Goal: Information Seeking & Learning: Find specific fact

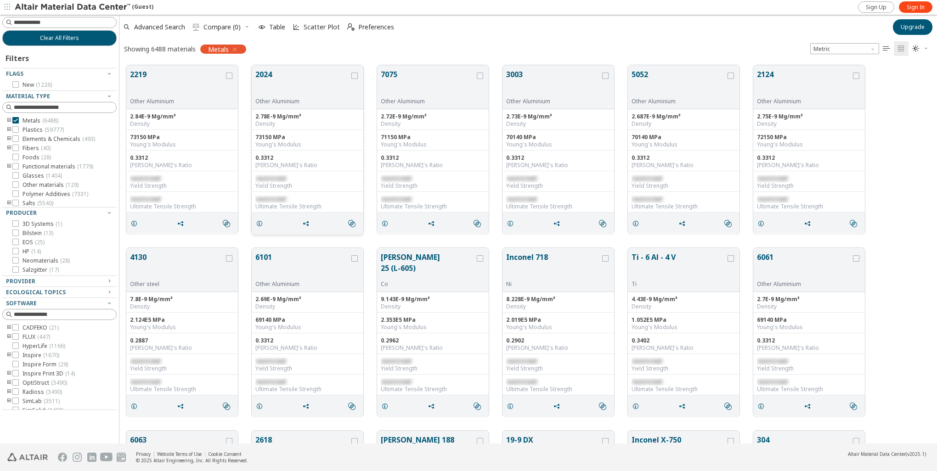
scroll to position [379, 810]
click at [41, 18] on input at bounding box center [65, 22] width 102 height 9
type input "****"
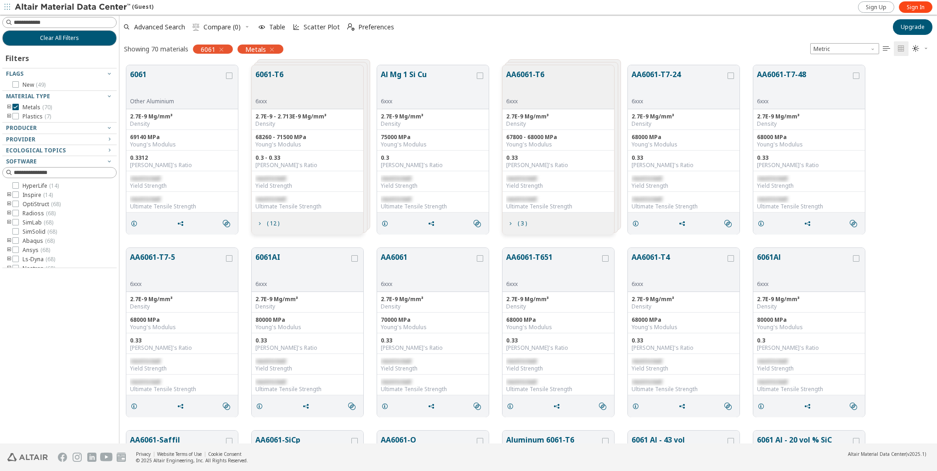
drag, startPoint x: 901, startPoint y: 165, endPoint x: 882, endPoint y: 163, distance: 19.9
click at [691, 165] on div "6061 Other Aluminium 2.7E-9 Mg/mm³ Density 69140 MPa Young's Modulus 0.3312 Poi…" at bounding box center [527, 149] width 817 height 183
click at [62, 26] on input at bounding box center [65, 22] width 102 height 9
click at [221, 48] on icon "button" at bounding box center [221, 49] width 7 height 7
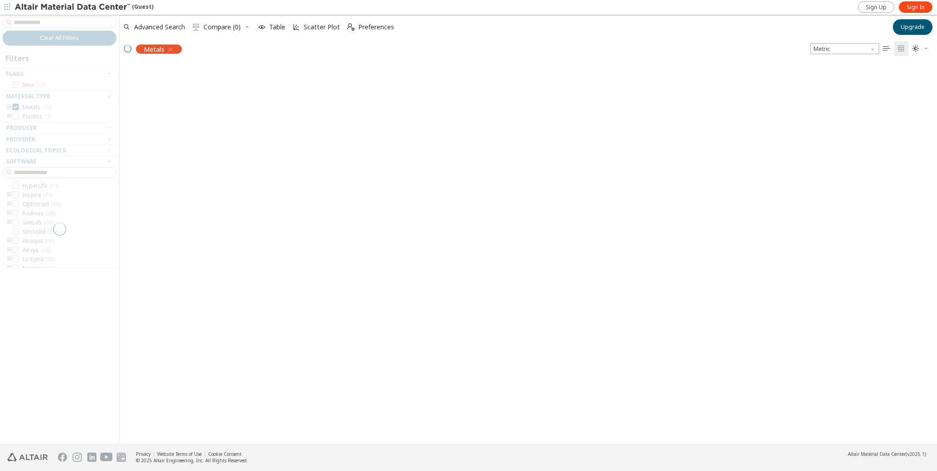
click at [86, 23] on div at bounding box center [59, 229] width 119 height 429
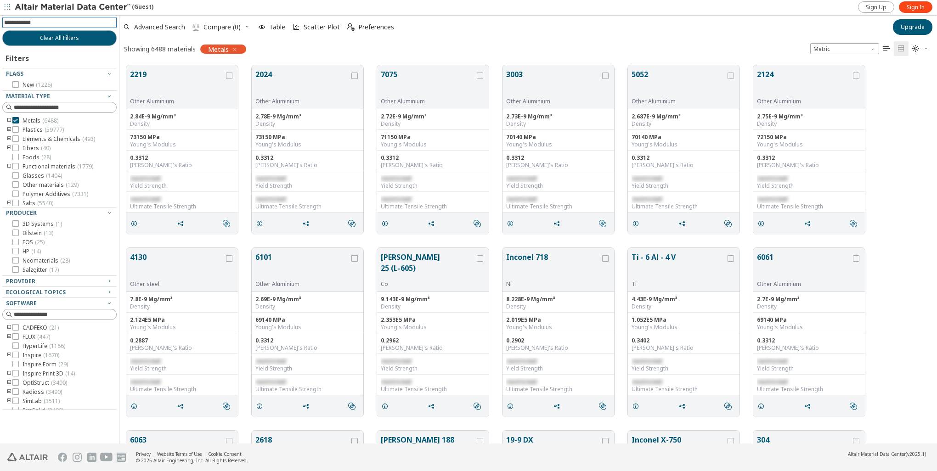
click at [93, 22] on input at bounding box center [60, 22] width 113 height 10
type input "***"
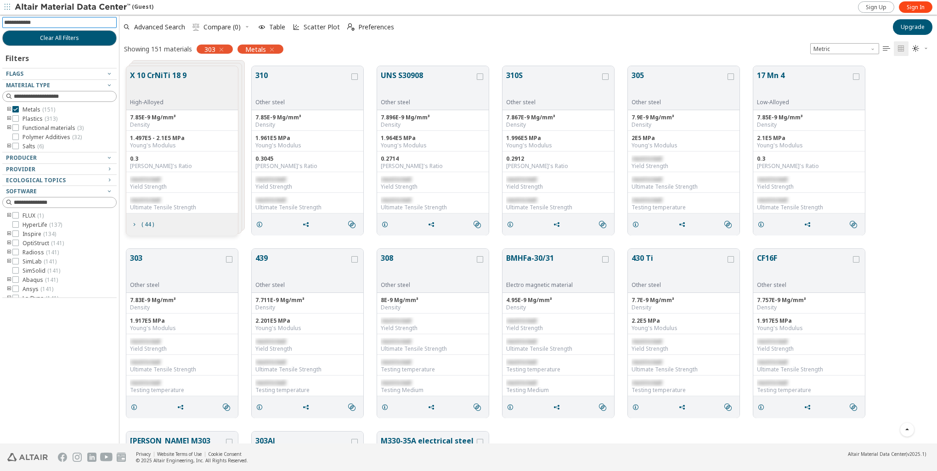
scroll to position [321, 0]
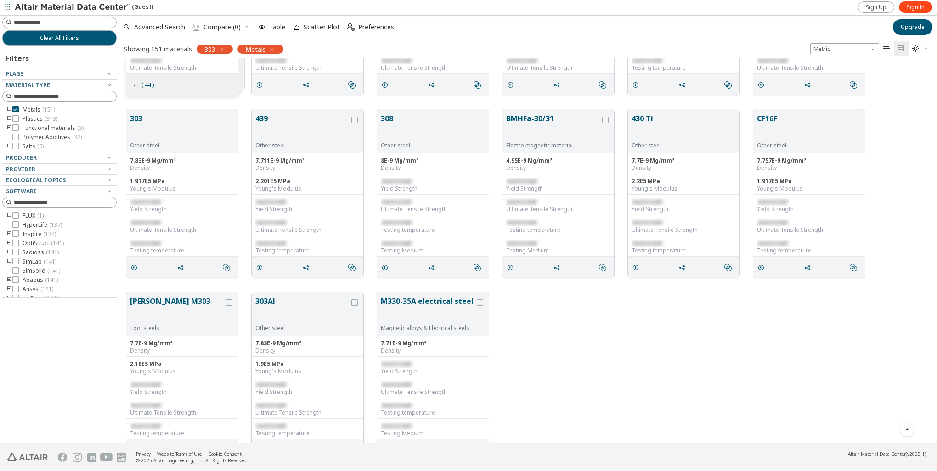
click at [267, 300] on button "303Al" at bounding box center [302, 310] width 94 height 29
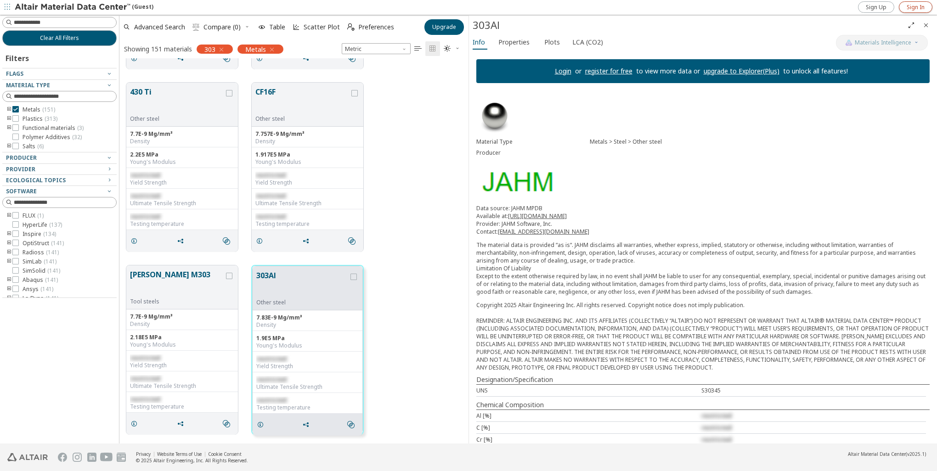
click at [691, 11] on link "Sign In" at bounding box center [916, 6] width 34 height 11
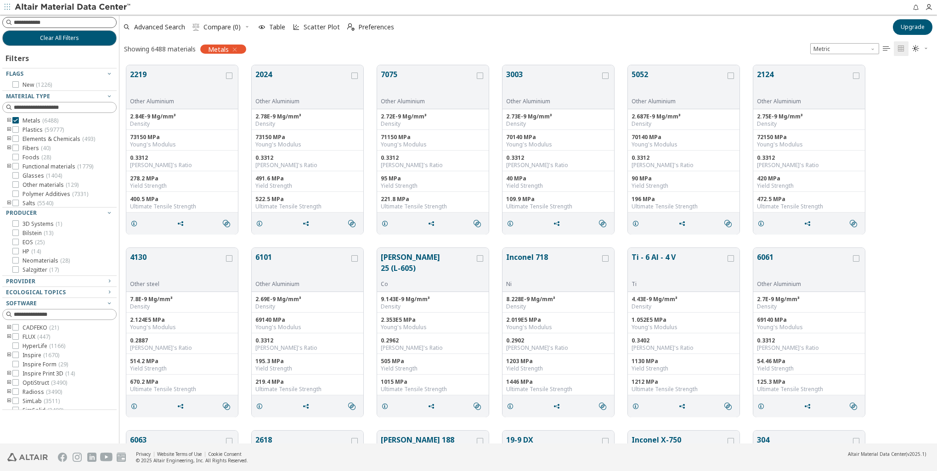
click at [49, 25] on input at bounding box center [65, 22] width 102 height 9
type input "***"
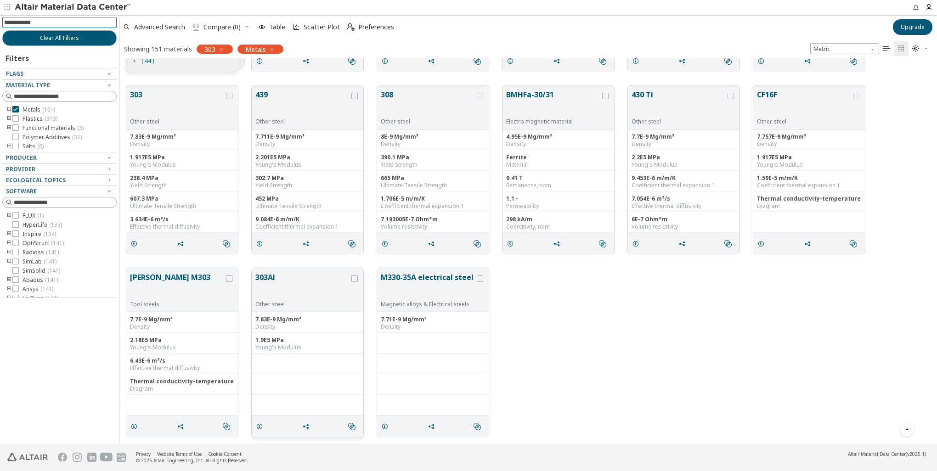
scroll to position [299, 0]
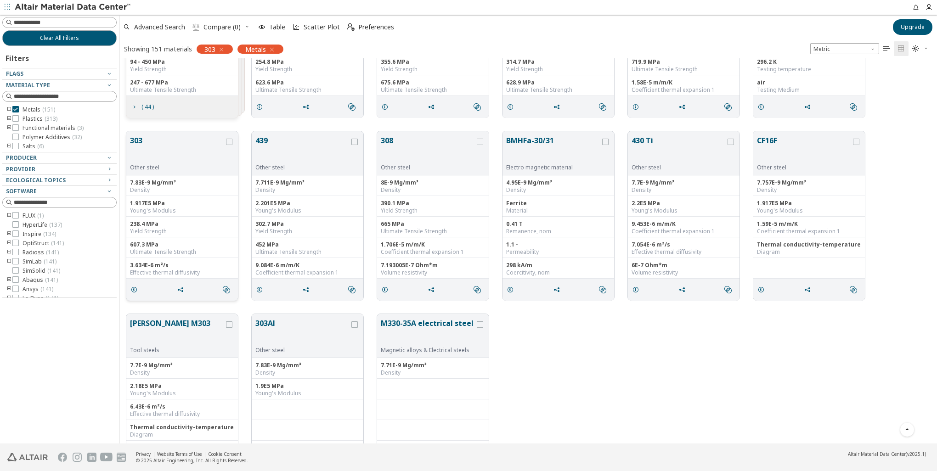
click at [139, 141] on button "303" at bounding box center [177, 149] width 94 height 29
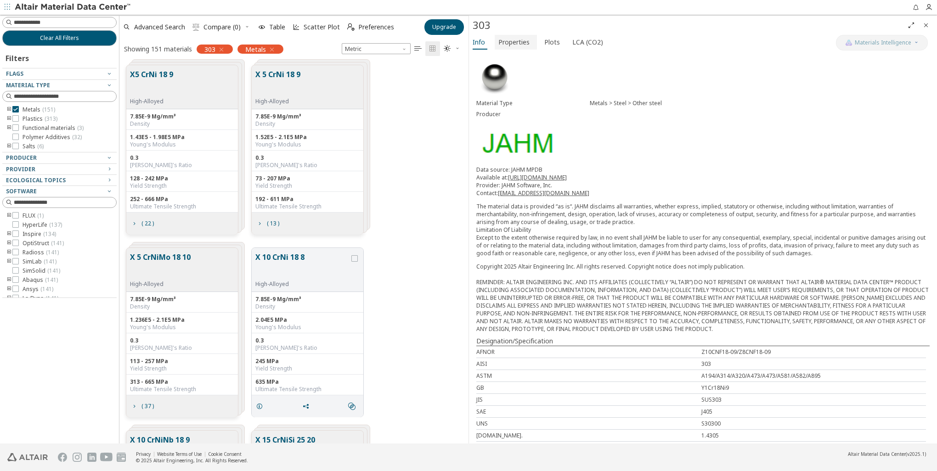
click at [517, 44] on span "Properties" at bounding box center [513, 42] width 31 height 15
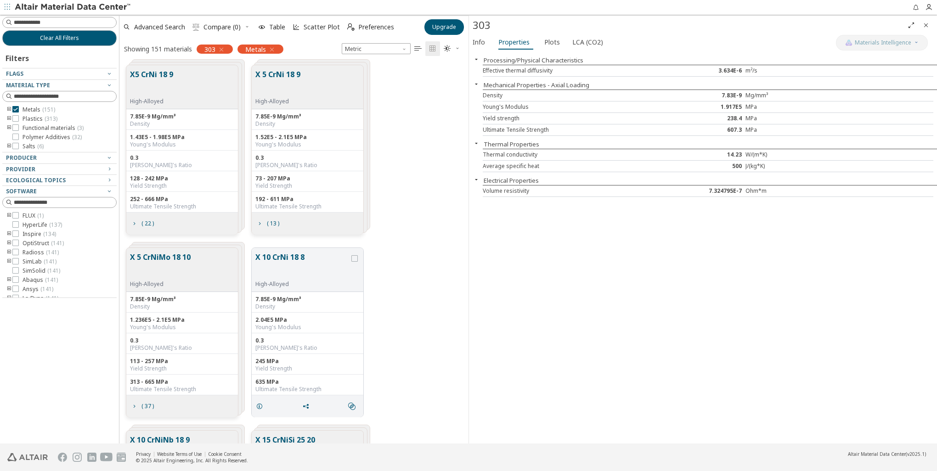
click at [721, 240] on div "Processing/Physical Characteristics Effective thermal diffusivity 3.634E-6 m²/s…" at bounding box center [703, 248] width 468 height 392
drag, startPoint x: 489, startPoint y: 92, endPoint x: 725, endPoint y: 94, distance: 236.0
click at [725, 94] on div "Density 7.83E-9 Mg/mm³" at bounding box center [708, 95] width 450 height 11
click at [756, 303] on div "Processing/Physical Characteristics Effective thermal diffusivity 3.634E-6 m²/s…" at bounding box center [703, 248] width 468 height 392
click at [479, 40] on span "Info" at bounding box center [479, 42] width 12 height 15
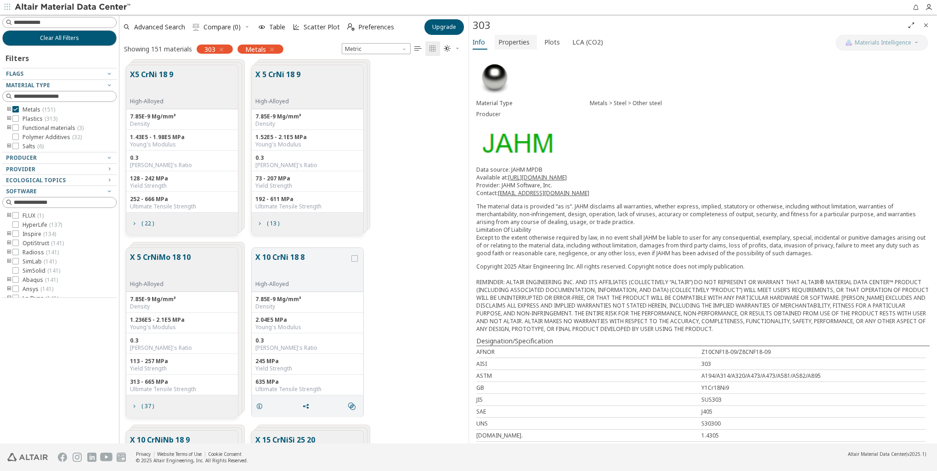
click at [516, 45] on span "Properties" at bounding box center [513, 42] width 31 height 15
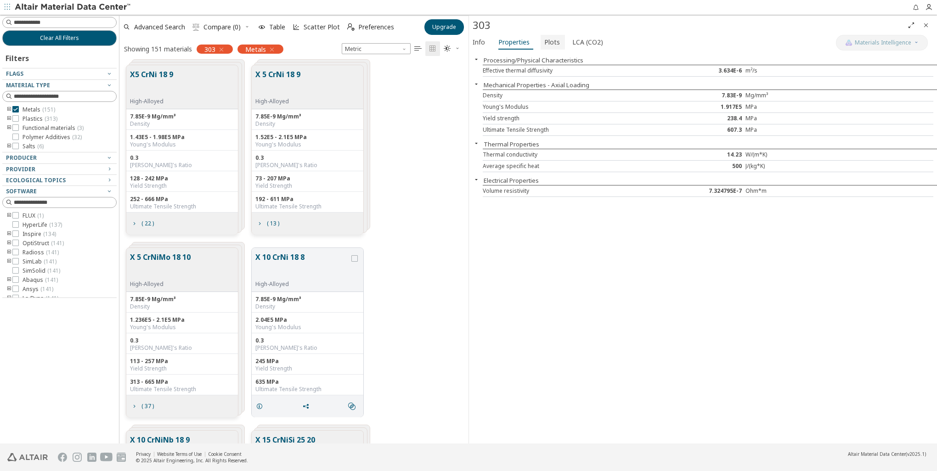
click at [546, 39] on span "Plots" at bounding box center [552, 42] width 16 height 15
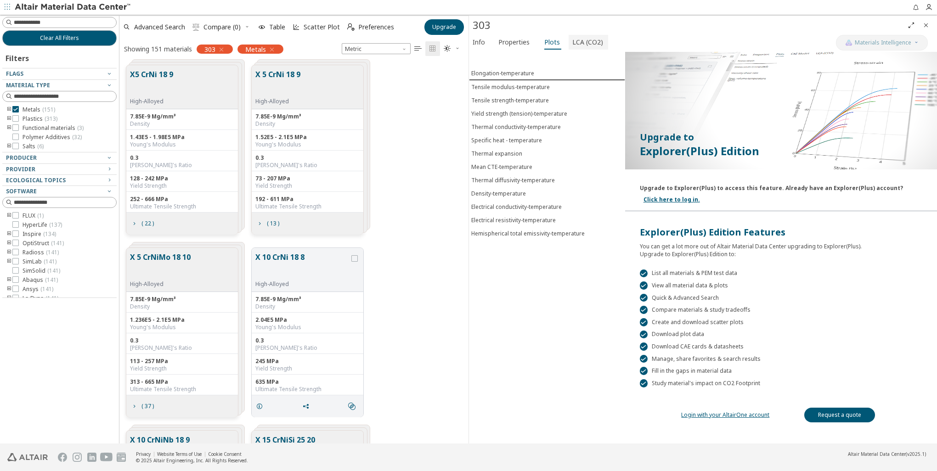
click at [585, 41] on span "LCA (CO2)" at bounding box center [587, 42] width 31 height 15
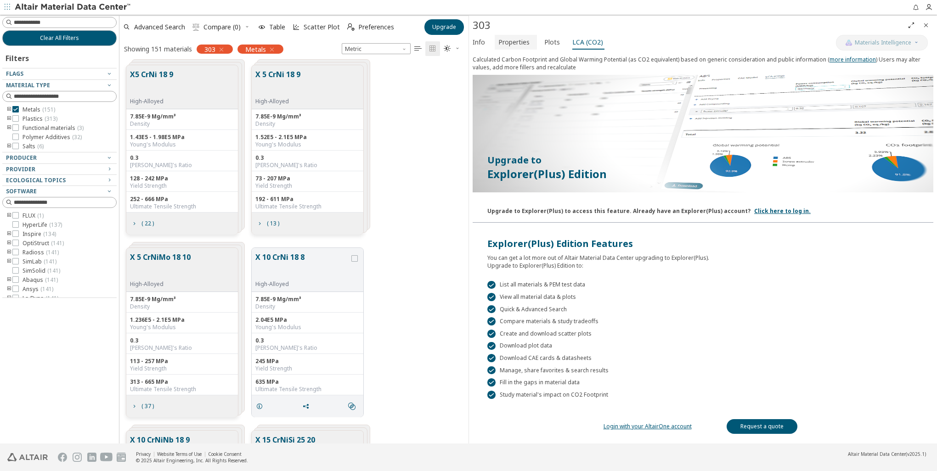
click at [511, 46] on span "Properties" at bounding box center [513, 42] width 31 height 15
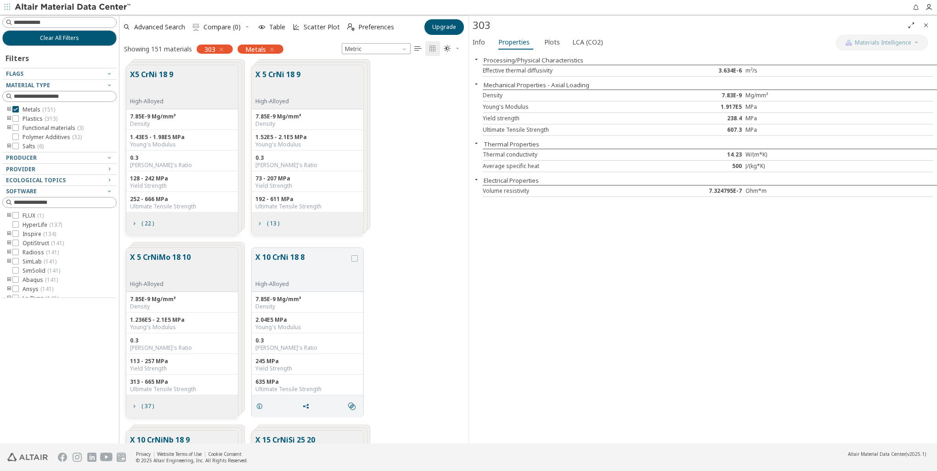
click at [681, 266] on div "Processing/Physical Characteristics Effective thermal diffusivity 3.634E-6 m²/s…" at bounding box center [703, 248] width 468 height 392
drag, startPoint x: 755, startPoint y: 105, endPoint x: 543, endPoint y: 111, distance: 212.2
click at [543, 111] on div "Young's Modulus 1.917E5 MPa" at bounding box center [708, 106] width 450 height 11
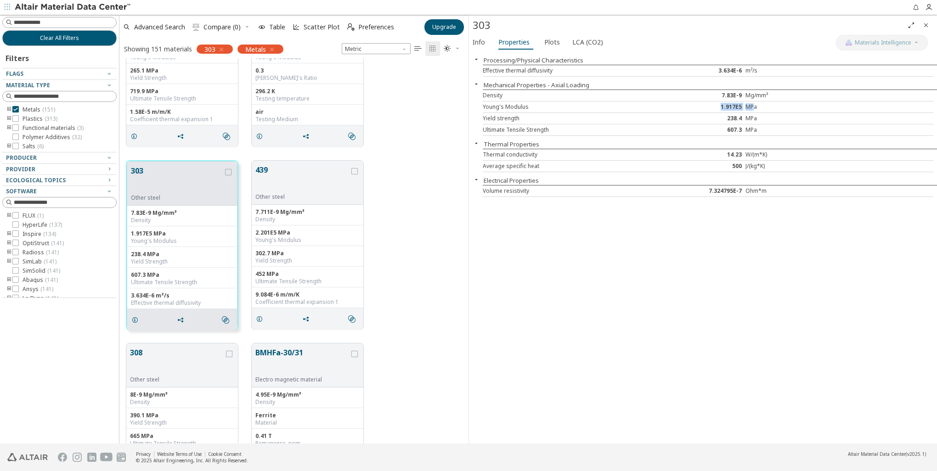
scroll to position [1010, 0]
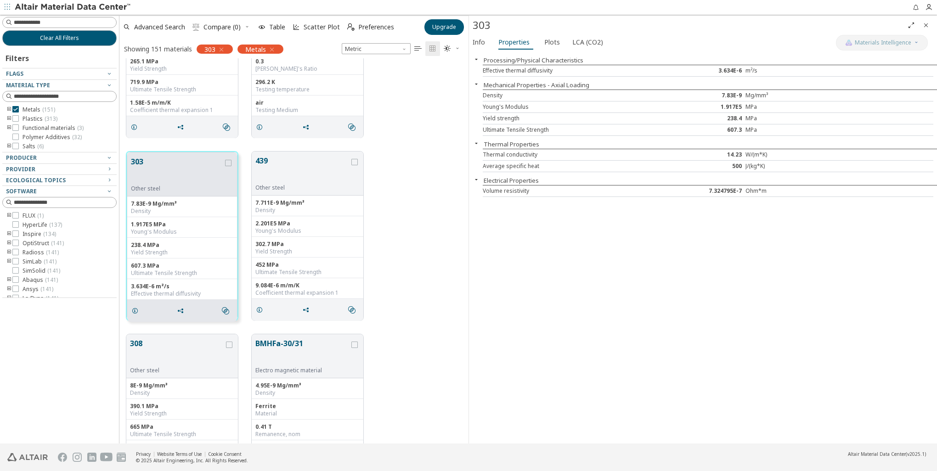
click at [735, 90] on div "Density 7.83E-9 Mg/mm³" at bounding box center [708, 95] width 450 height 11
drag, startPoint x: 723, startPoint y: 95, endPoint x: 741, endPoint y: 93, distance: 18.4
click at [741, 93] on div "7.83E-9" at bounding box center [707, 95] width 75 height 7
copy div "7.83E-9"
click at [751, 90] on div "Density 7.83E-9 Mg/mm³" at bounding box center [708, 95] width 450 height 11
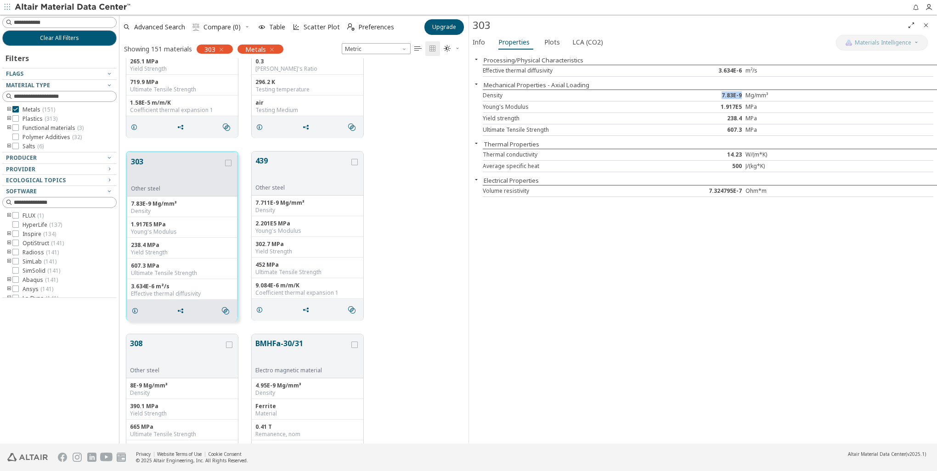
drag, startPoint x: 723, startPoint y: 94, endPoint x: 742, endPoint y: 92, distance: 18.9
click at [742, 92] on div "7.83E-9" at bounding box center [707, 95] width 75 height 7
copy div "7.83E-9"
click at [758, 107] on div "MPa" at bounding box center [782, 106] width 75 height 7
drag, startPoint x: 747, startPoint y: 95, endPoint x: 771, endPoint y: 95, distance: 24.8
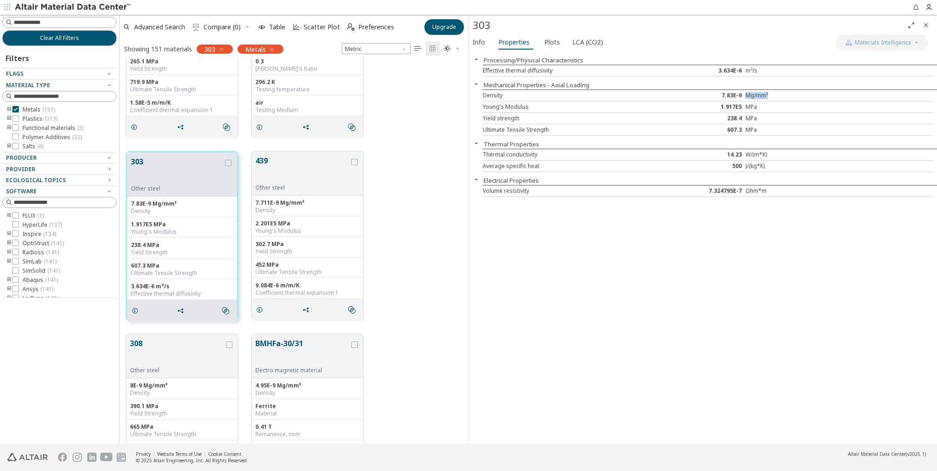
click at [771, 95] on div "Mg/mm³" at bounding box center [782, 95] width 75 height 7
copy div "Mg/mm³"
click at [731, 107] on div "1.917E5" at bounding box center [707, 106] width 75 height 7
drag, startPoint x: 721, startPoint y: 106, endPoint x: 743, endPoint y: 108, distance: 22.2
click at [743, 108] on div "1.917E5" at bounding box center [707, 106] width 75 height 7
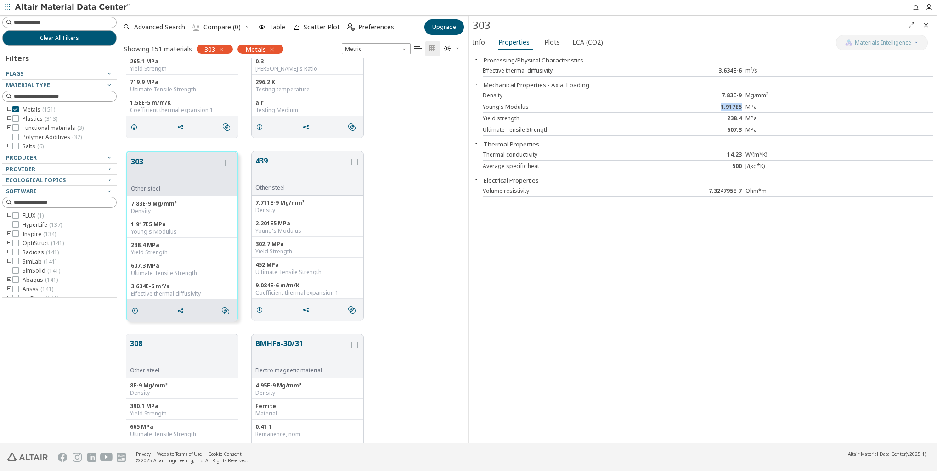
copy div "1.917E5"
click at [695, 326] on div "Processing/Physical Characteristics Effective thermal diffusivity 3.634E-6 m²/s…" at bounding box center [703, 248] width 468 height 392
